Goal: Find specific page/section: Find specific page/section

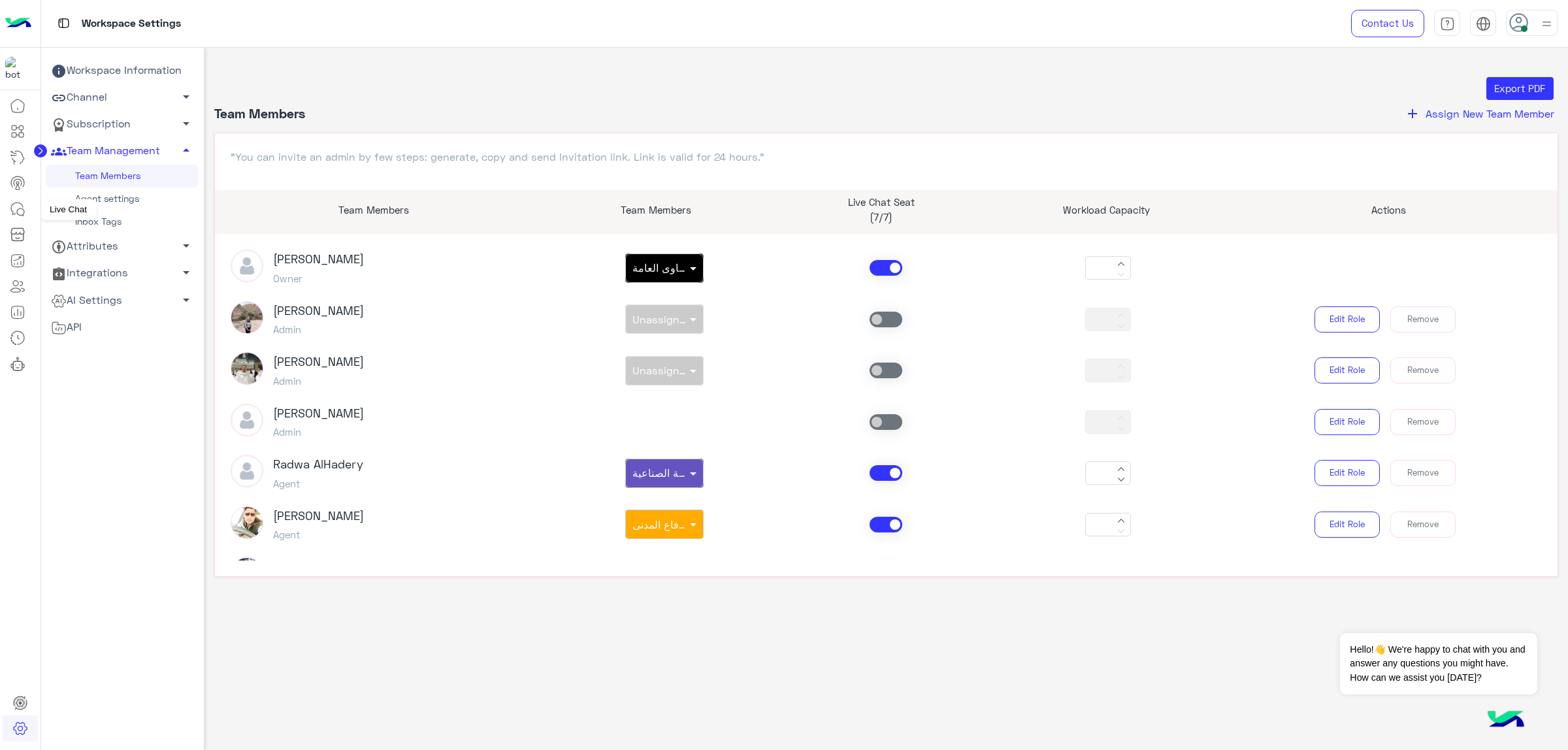
click at [20, 211] on icon at bounding box center [18, 209] width 16 height 16
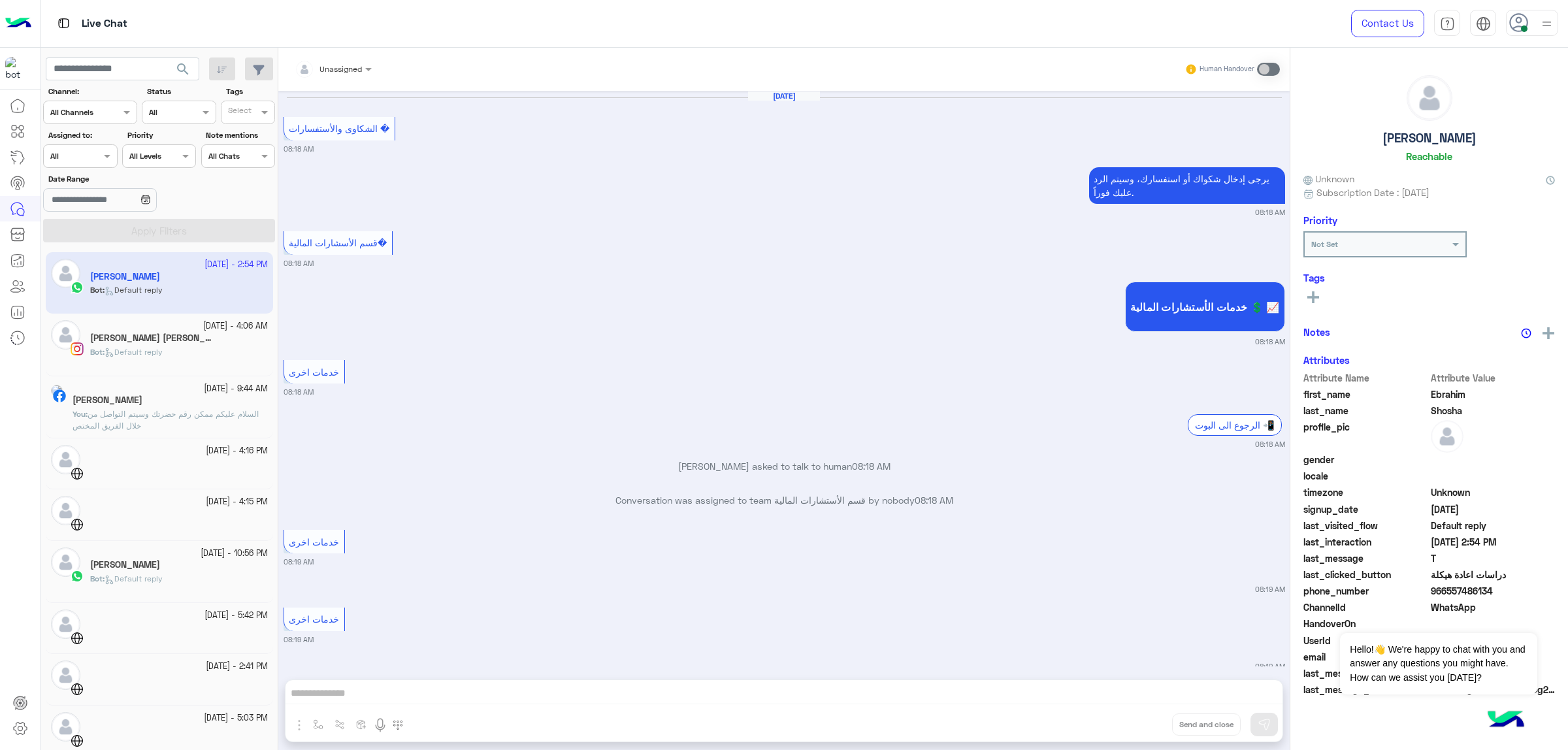
scroll to position [1362, 0]
